Goal: Information Seeking & Learning: Learn about a topic

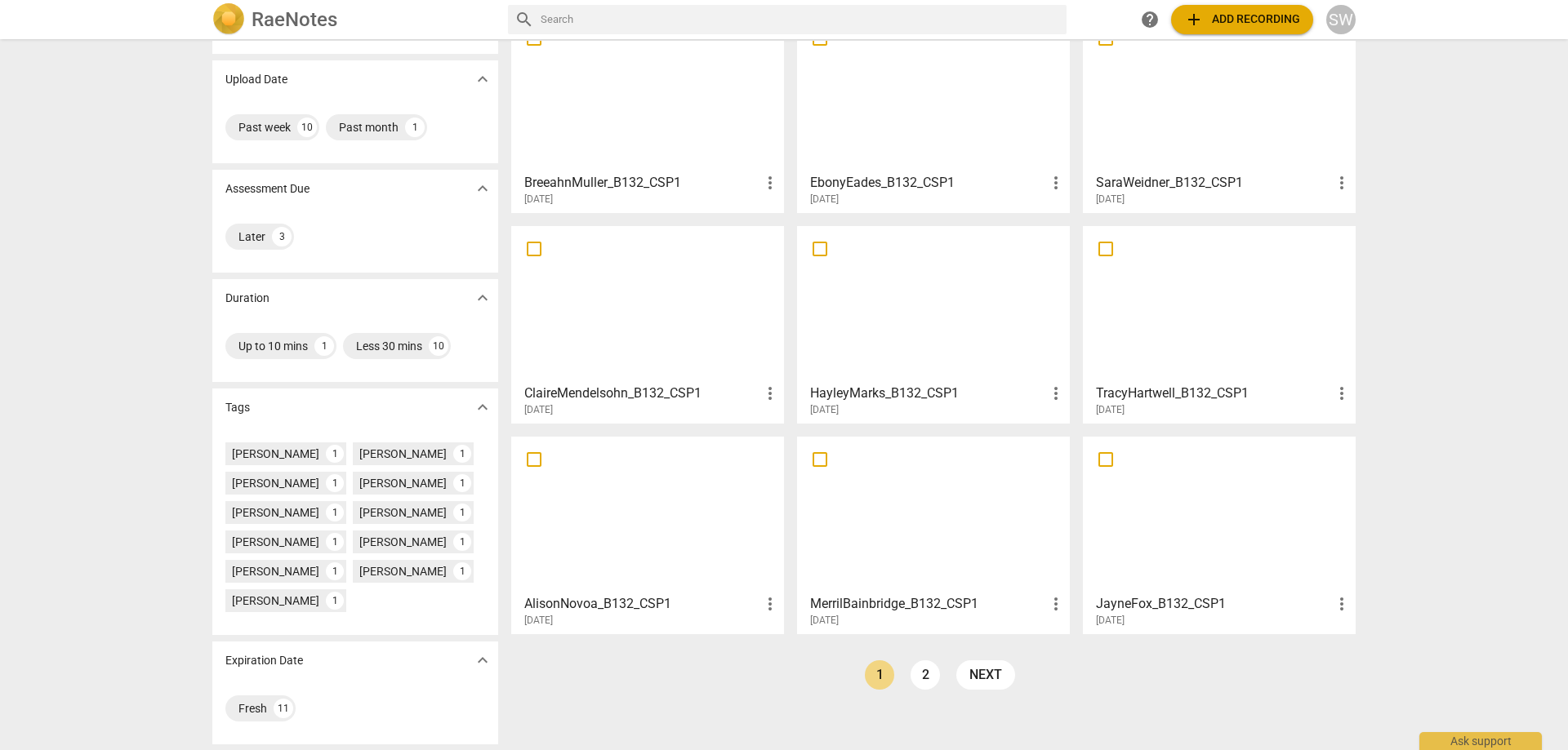
scroll to position [102, 0]
click at [894, 527] on div at bounding box center [933, 514] width 261 height 144
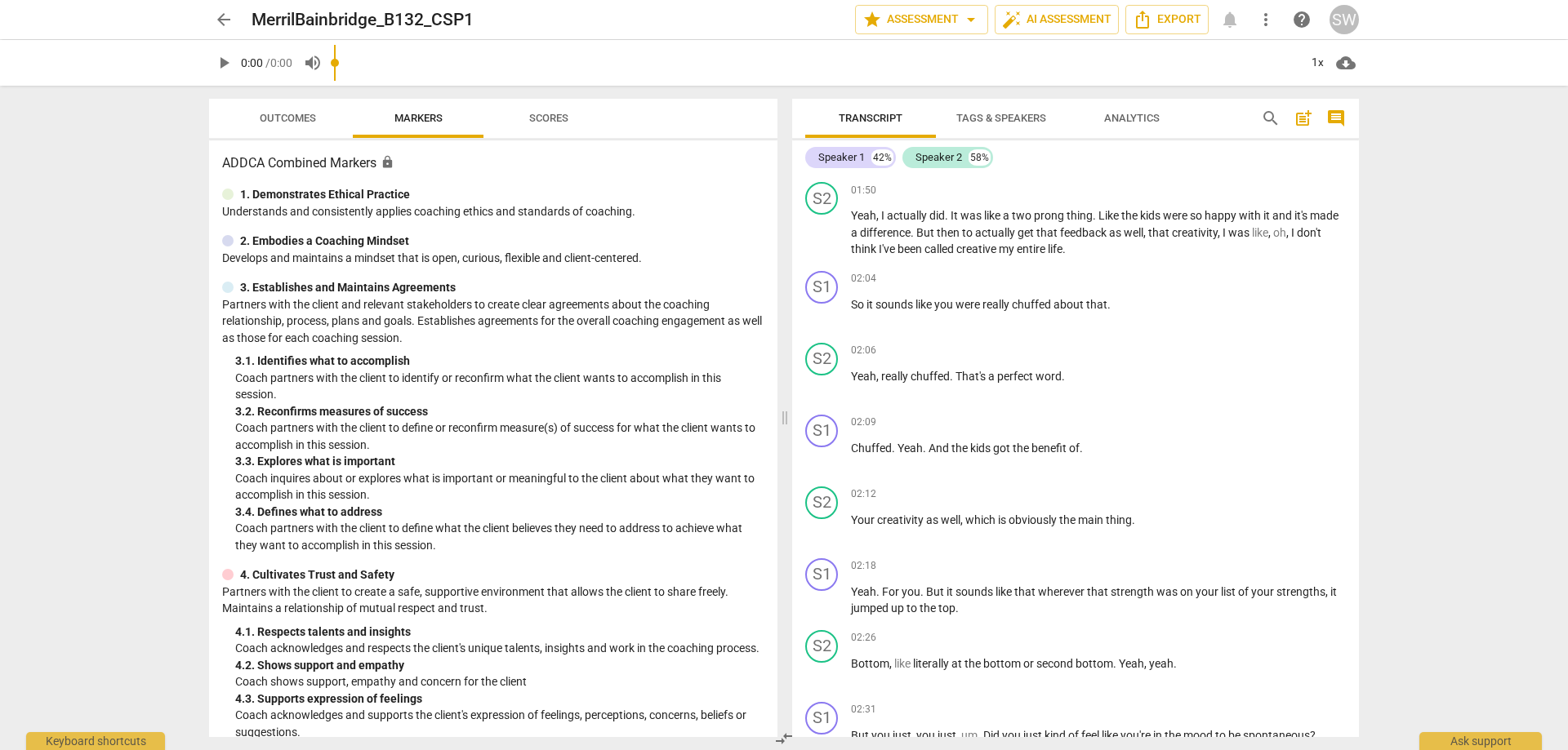
scroll to position [816, 0]
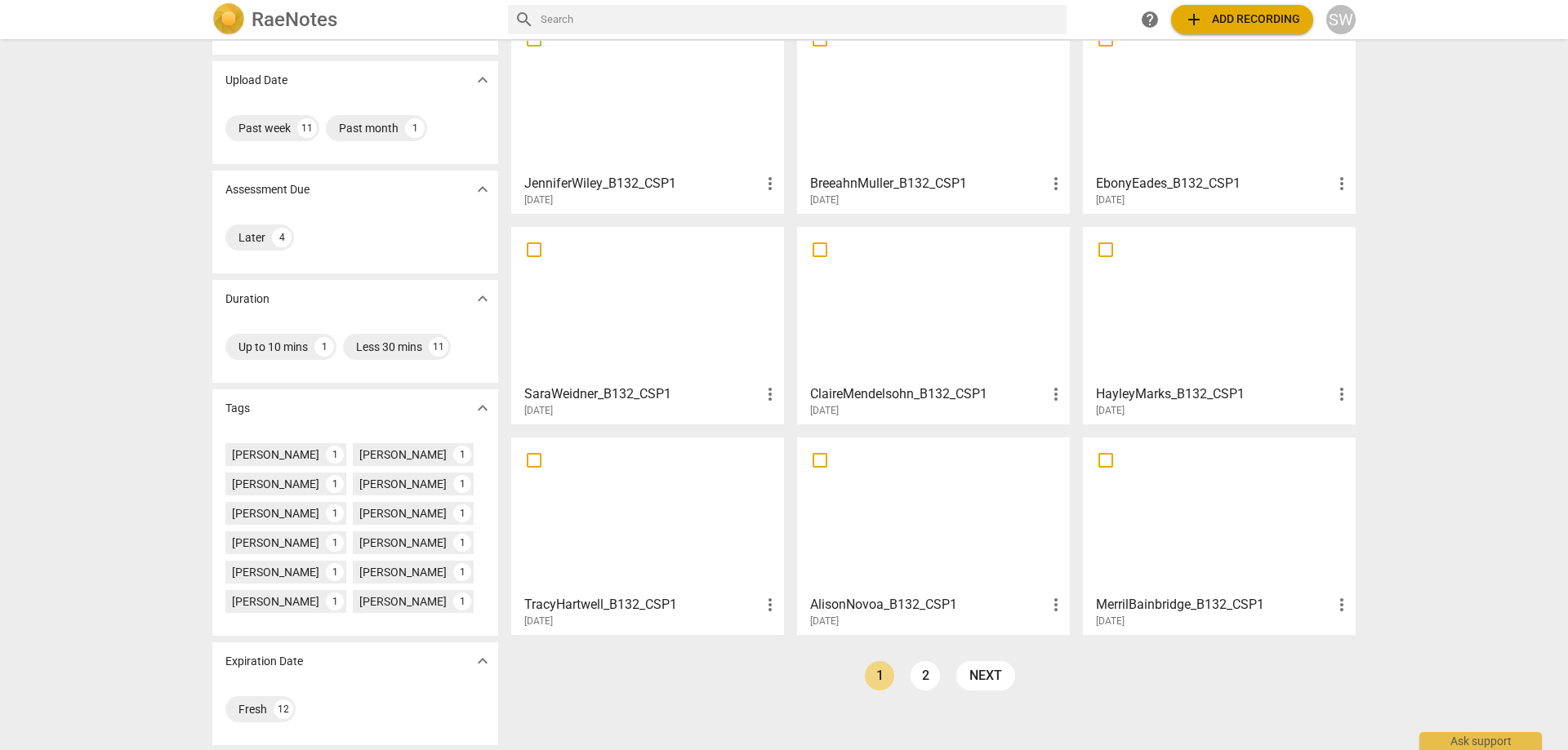
scroll to position [102, 0]
click at [921, 679] on link "2" at bounding box center [926, 675] width 30 height 30
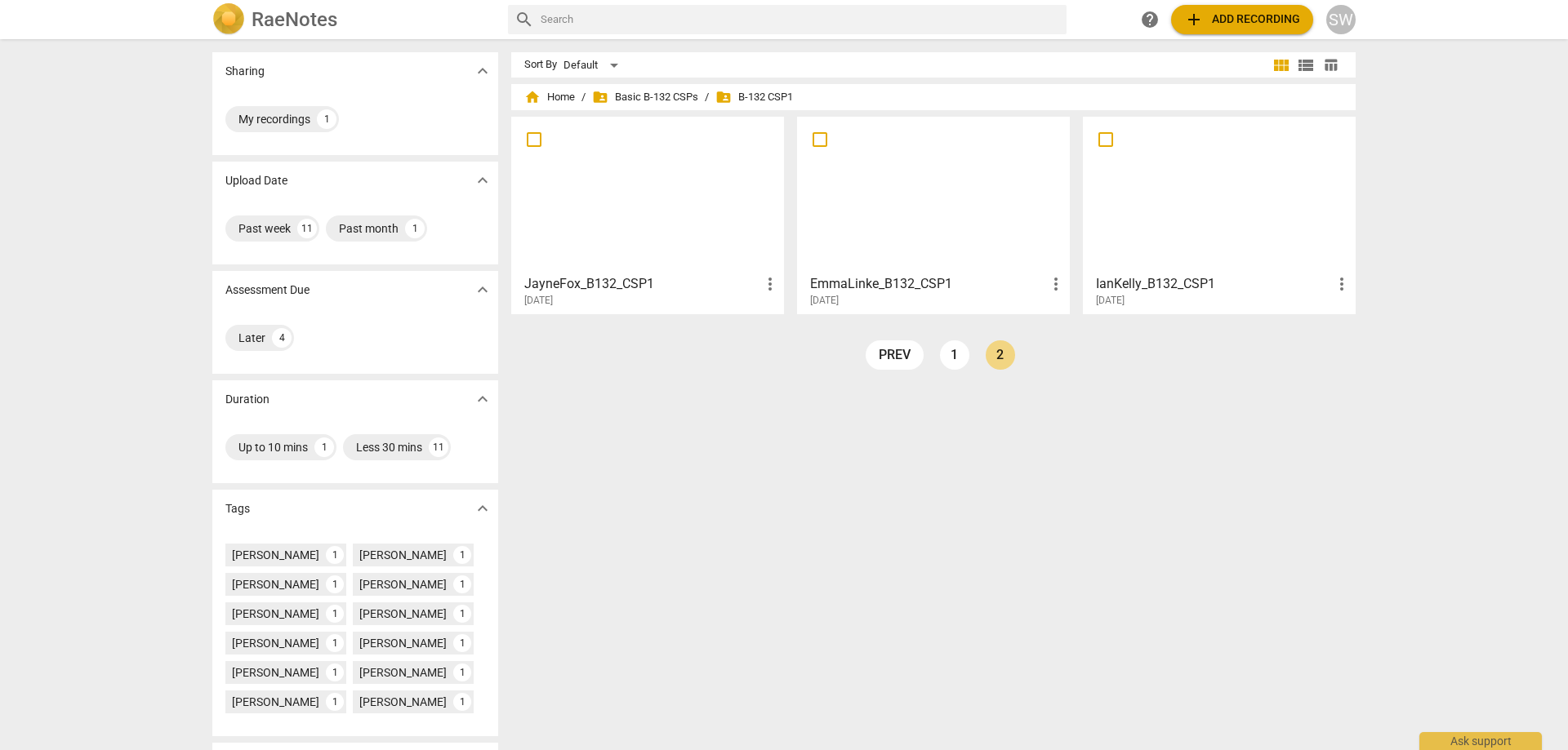
click at [1143, 243] on div at bounding box center [1220, 195] width 261 height 144
click at [892, 269] on div "EmmaLinke_B132_CSP1 more_vert [DATE]" at bounding box center [934, 287] width 263 height 41
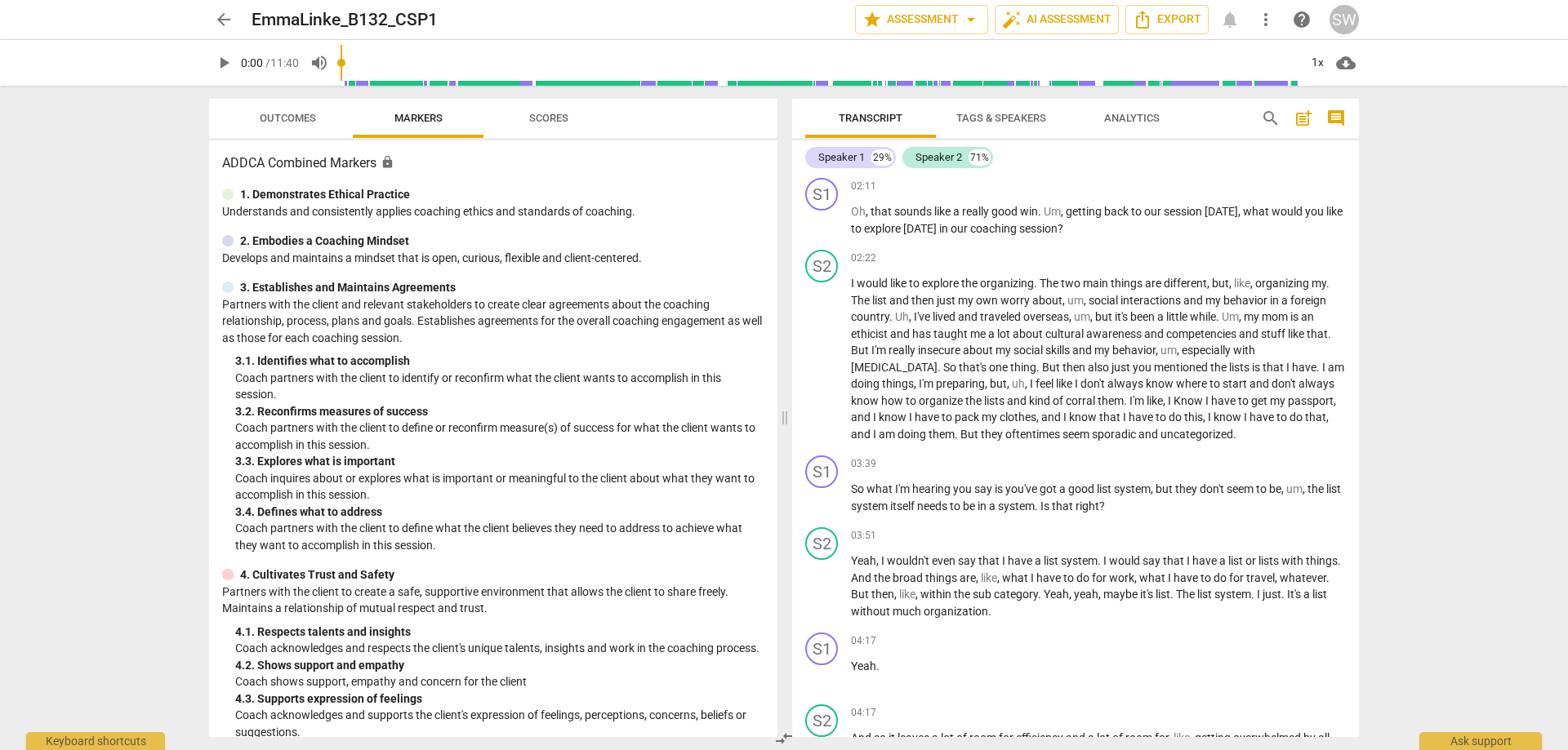
scroll to position [735, 0]
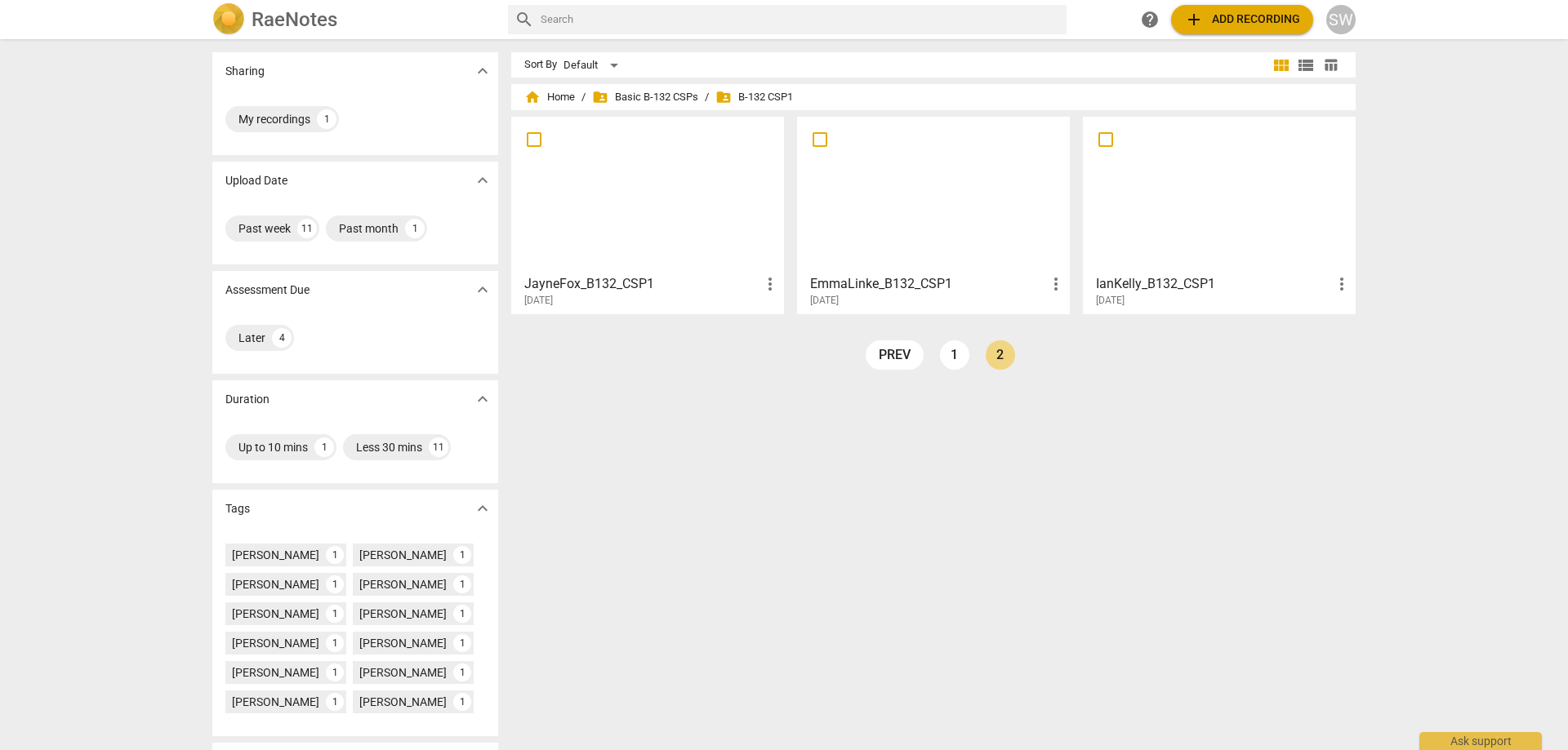
click at [596, 281] on h3 "JayneFox_B132_CSP1" at bounding box center [642, 284] width 236 height 20
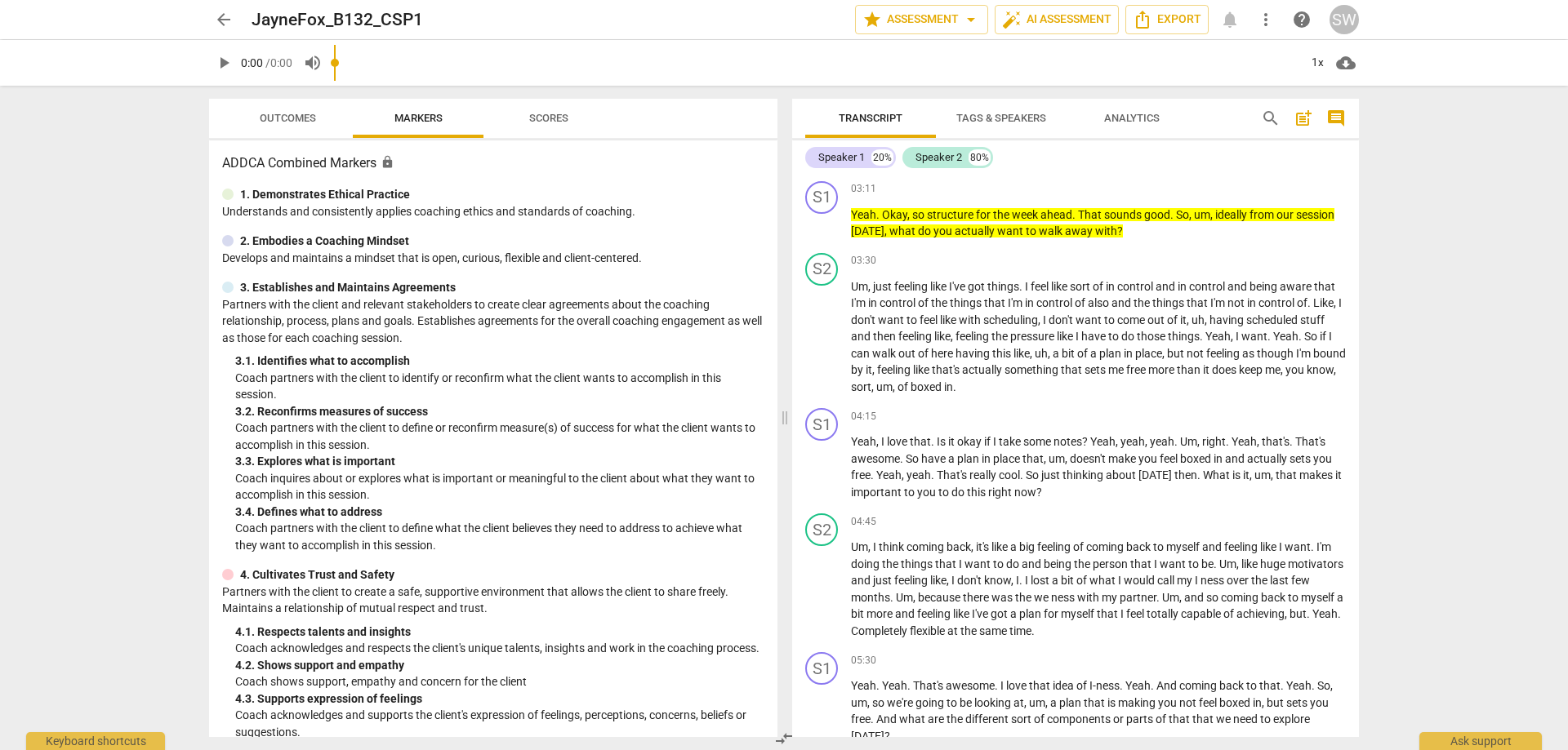
scroll to position [1225, 0]
